Goal: Find specific page/section: Find specific page/section

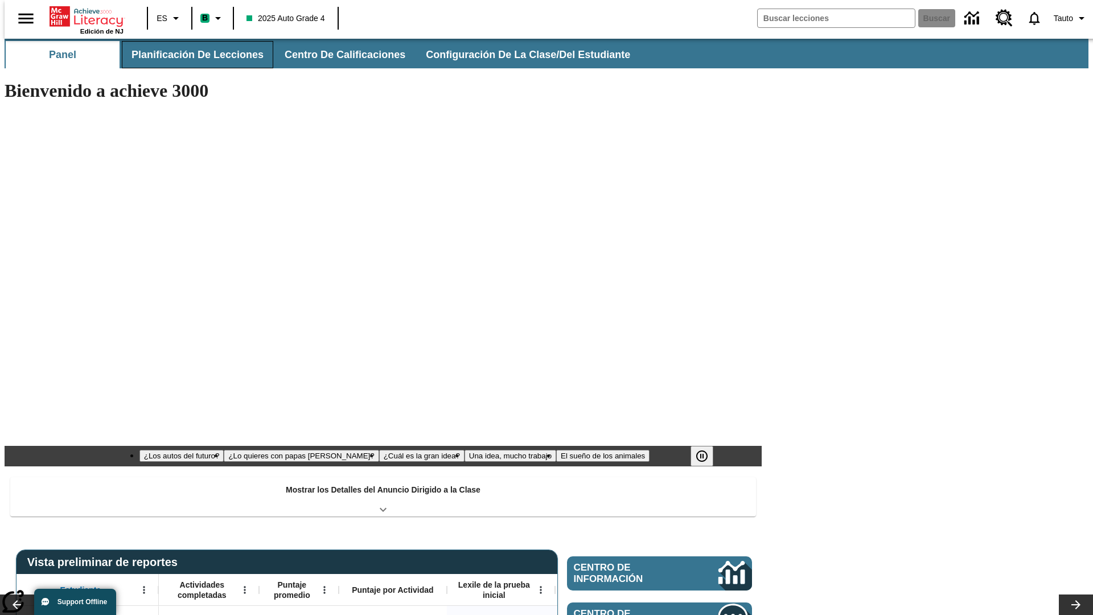
click at [191, 55] on span "Planificación de lecciones" at bounding box center [197, 54] width 132 height 13
